Goal: Information Seeking & Learning: Learn about a topic

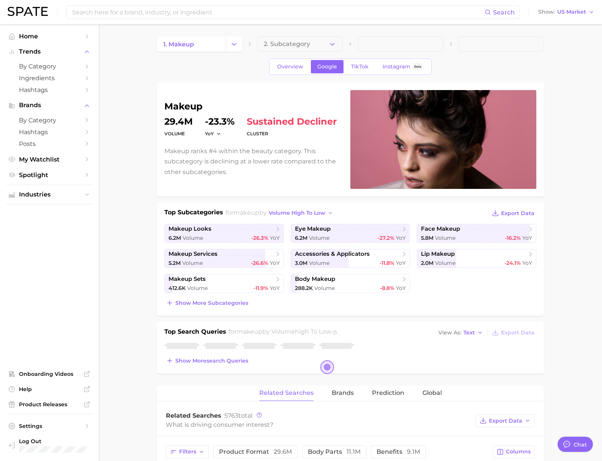
type textarea "x"
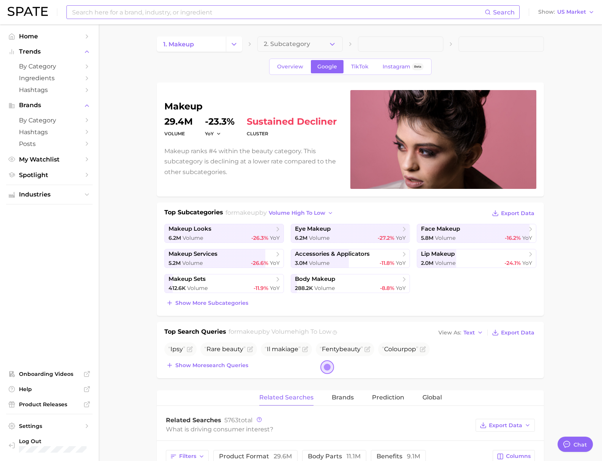
click at [196, 16] on input at bounding box center [277, 12] width 413 height 13
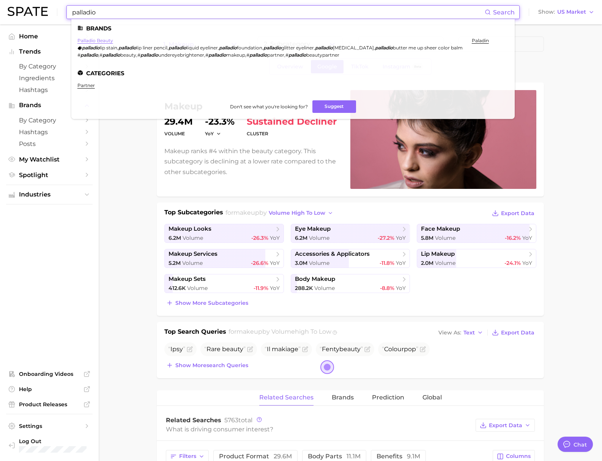
type input "palladio"
click at [101, 43] on link "palladio beauty" at bounding box center [95, 41] width 36 height 6
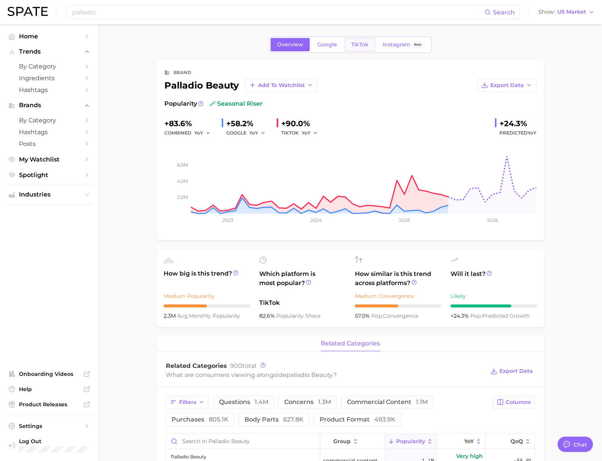
click at [363, 44] on span "TikTok" at bounding box center [359, 44] width 17 height 6
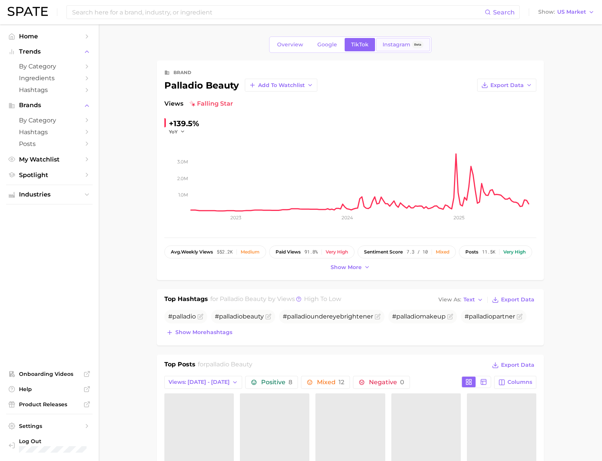
click at [393, 46] on span "Instagram" at bounding box center [397, 44] width 28 height 6
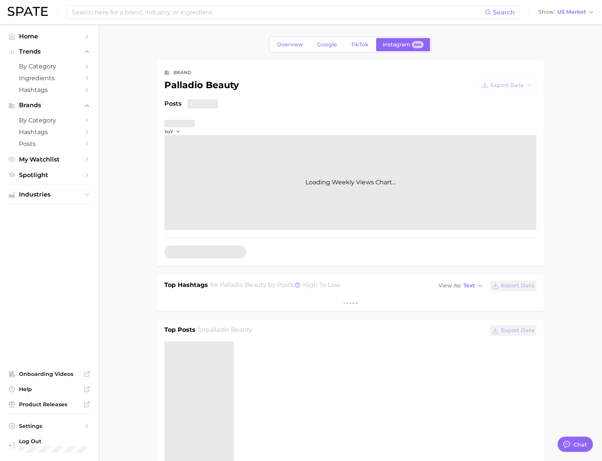
type textarea "x"
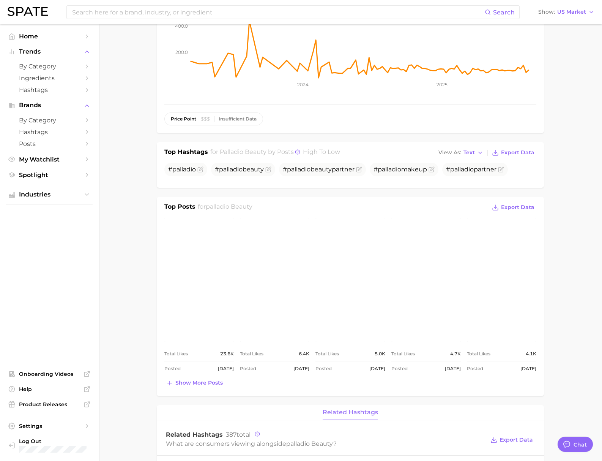
scroll to position [171, 0]
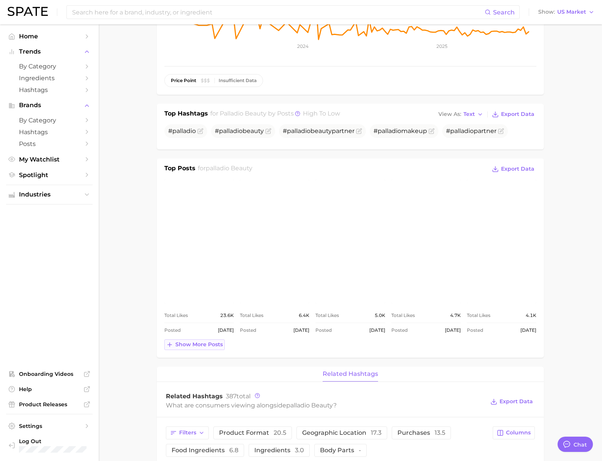
click at [191, 345] on span "Show more posts" at bounding box center [198, 344] width 47 height 6
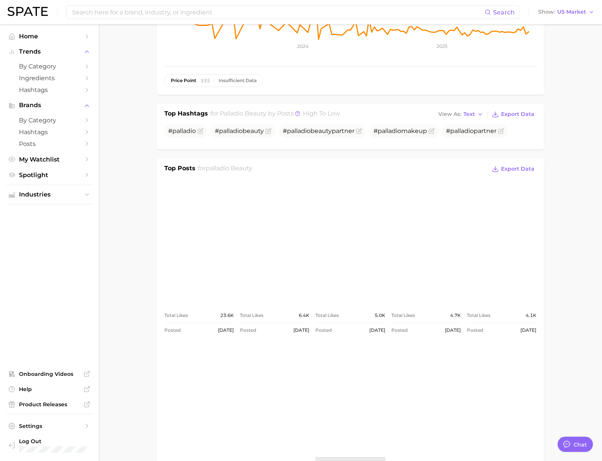
click at [191, 212] on link "view post on Instagram" at bounding box center [198, 241] width 69 height 123
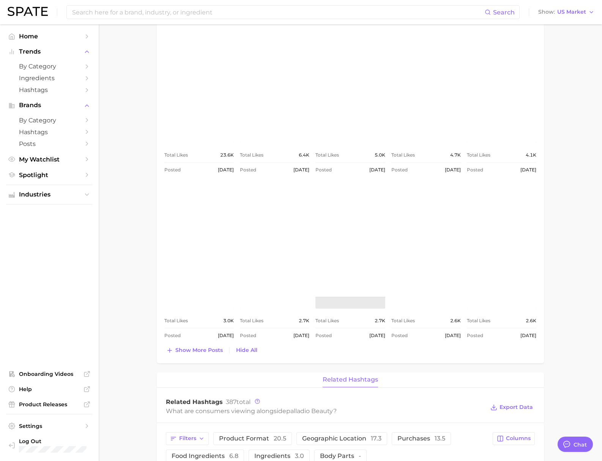
scroll to position [336, 0]
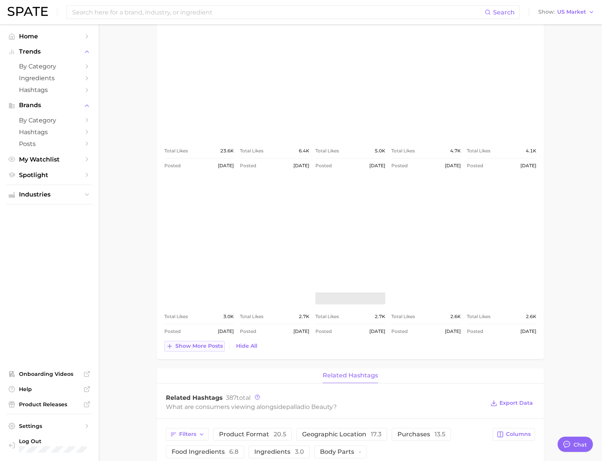
click at [198, 346] on span "Show more posts" at bounding box center [198, 345] width 47 height 6
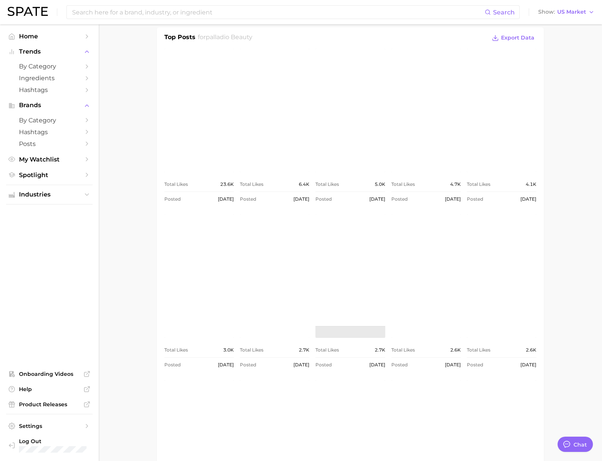
scroll to position [290, 0]
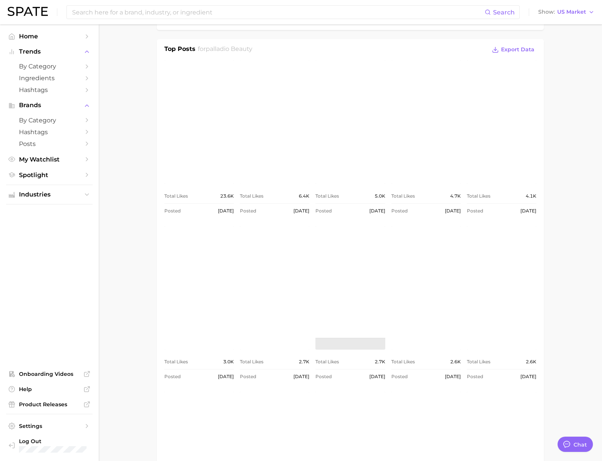
click at [283, 157] on link "view post on Instagram" at bounding box center [274, 121] width 69 height 123
click at [271, 316] on link "view post on Instagram" at bounding box center [274, 287] width 69 height 123
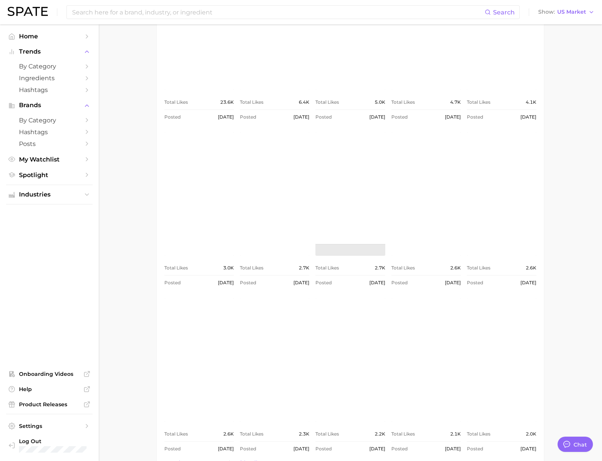
scroll to position [446, 0]
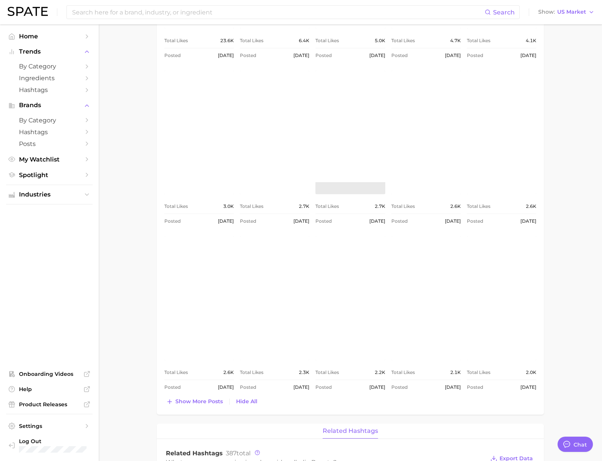
click at [497, 163] on link "view post on Instagram" at bounding box center [501, 132] width 69 height 123
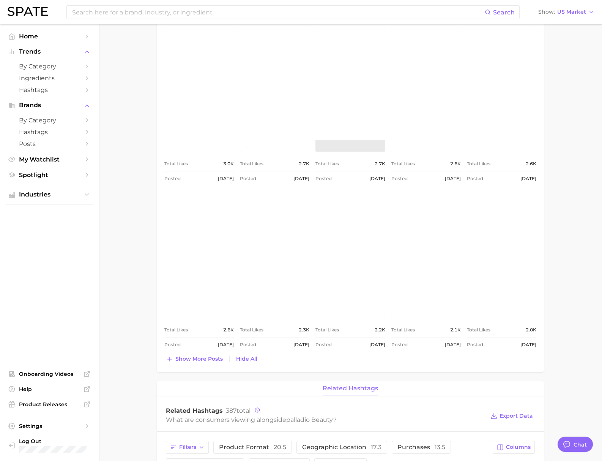
scroll to position [489, 0]
click at [199, 358] on span "Show more posts" at bounding box center [198, 357] width 47 height 6
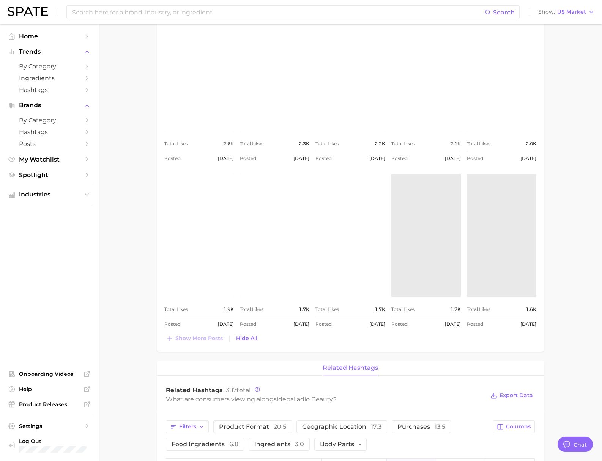
scroll to position [697, 0]
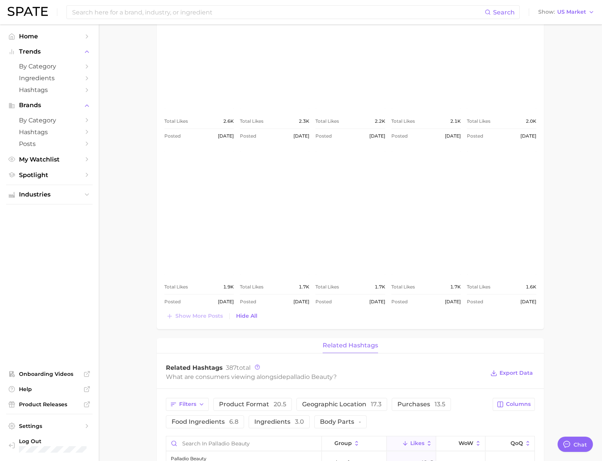
click at [200, 236] on link "view post on Instagram" at bounding box center [198, 212] width 69 height 123
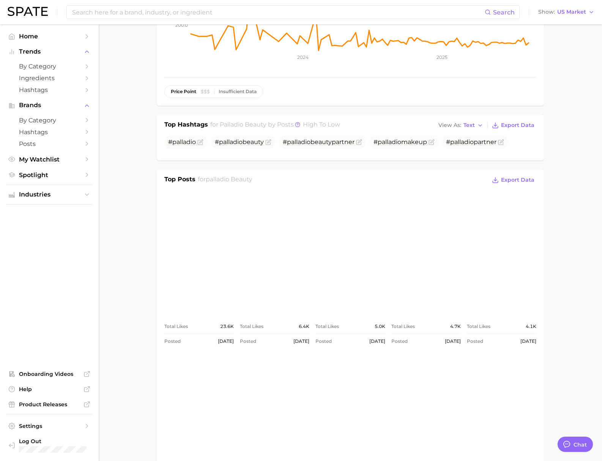
scroll to position [0, 0]
